Goal: Task Accomplishment & Management: Use online tool/utility

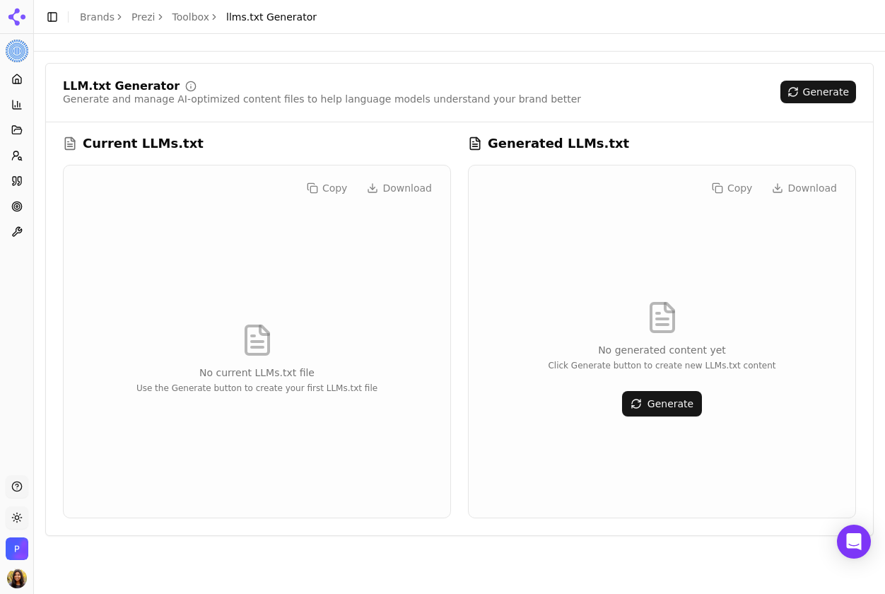
click at [655, 403] on button "Generate" at bounding box center [662, 403] width 80 height 25
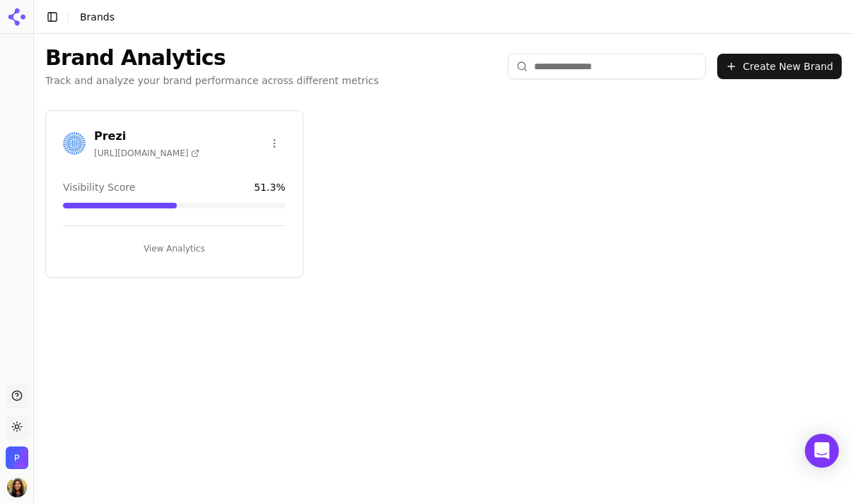
click at [214, 117] on div "Prezi https://prezi.com Visibility Score 51.3 % View Analytics" at bounding box center [174, 194] width 258 height 168
click at [100, 115] on div "Prezi https://prezi.com Visibility Score 51.3 % View Analytics" at bounding box center [174, 194] width 258 height 168
click at [100, 141] on h3 "Prezi" at bounding box center [146, 136] width 105 height 17
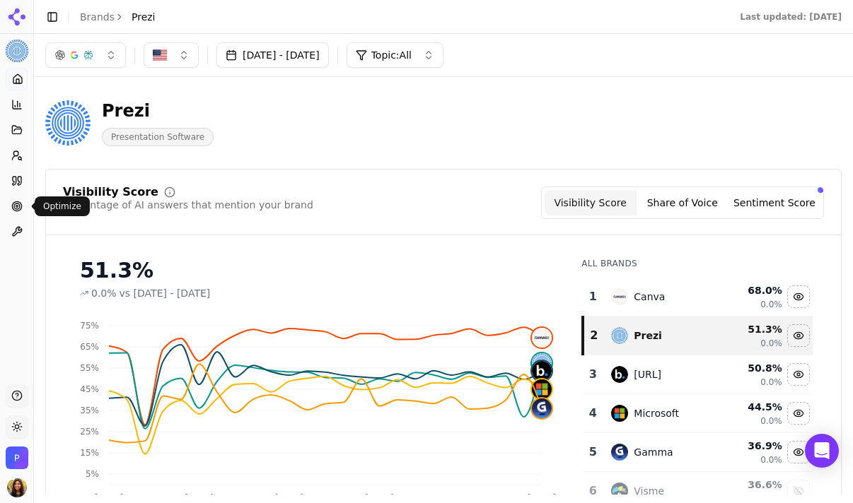
click at [10, 198] on link "Optimize" at bounding box center [17, 206] width 22 height 23
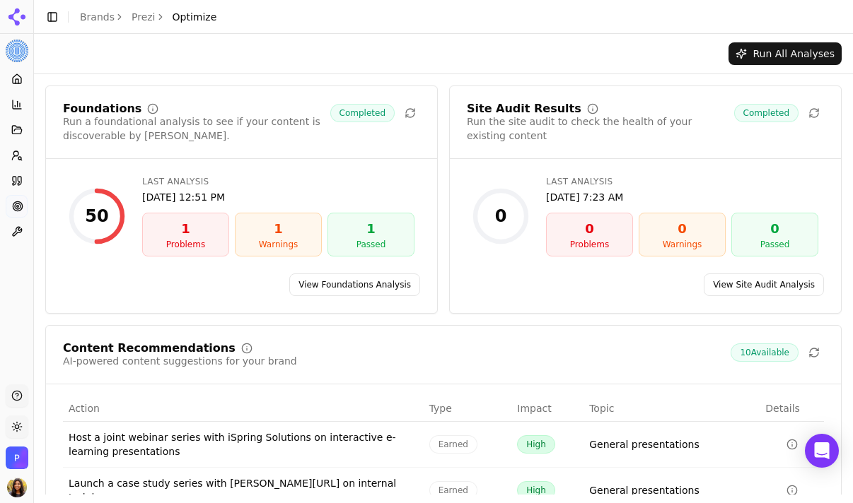
scroll to position [191, 0]
